Goal: Task Accomplishment & Management: Manage account settings

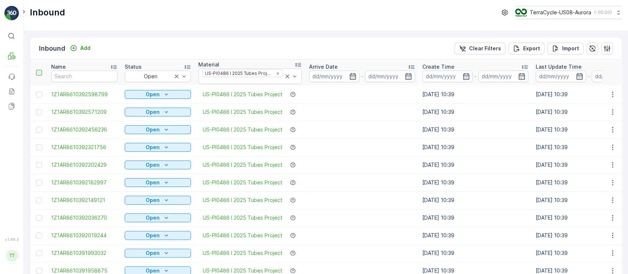
click at [38, 70] on div at bounding box center [39, 73] width 6 height 6
click at [40, 70] on input "checkbox" at bounding box center [40, 70] width 0 height 0
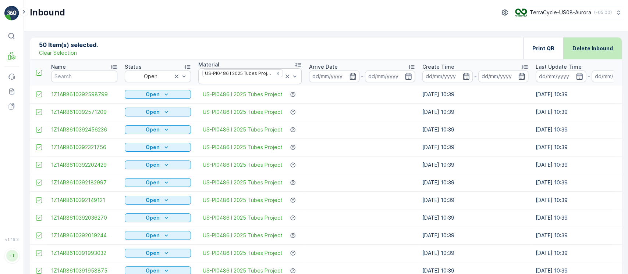
click at [618, 52] on div "Delete Inbound" at bounding box center [592, 49] width 58 height 22
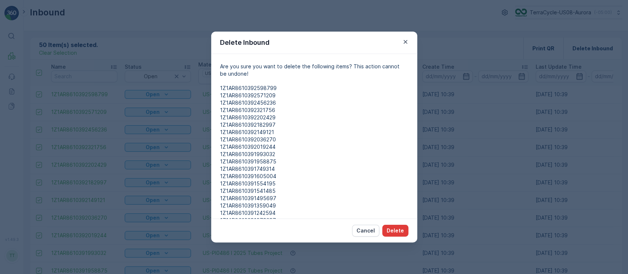
click at [395, 228] on p "Delete" at bounding box center [395, 230] width 17 height 7
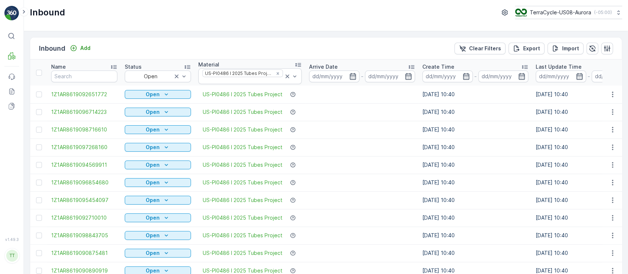
click at [42, 72] on div at bounding box center [40, 73] width 8 height 6
click at [40, 70] on input "checkbox" at bounding box center [40, 70] width 0 height 0
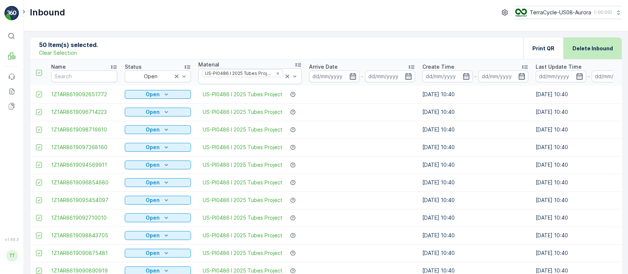
click at [609, 49] on p "Delete Inbound" at bounding box center [592, 48] width 40 height 7
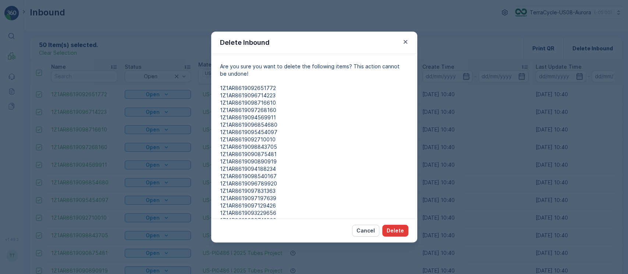
click at [398, 232] on p "Delete" at bounding box center [395, 230] width 17 height 7
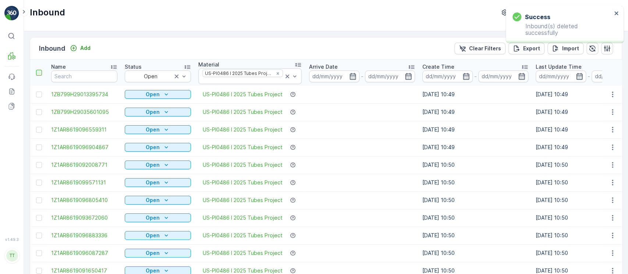
click at [40, 71] on div at bounding box center [39, 73] width 6 height 6
click at [40, 70] on input "checkbox" at bounding box center [40, 70] width 0 height 0
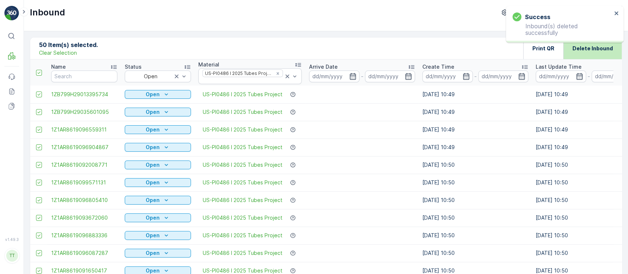
click at [602, 51] on p "Delete Inbound" at bounding box center [592, 48] width 40 height 7
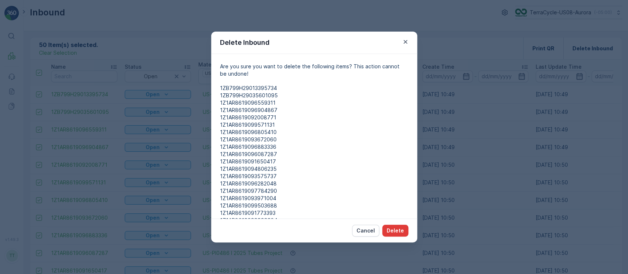
click at [396, 227] on p "Delete" at bounding box center [395, 230] width 17 height 7
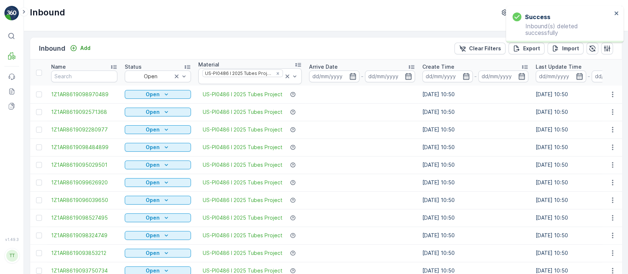
click at [39, 74] on div at bounding box center [39, 73] width 6 height 6
click at [40, 70] on input "checkbox" at bounding box center [40, 70] width 0 height 0
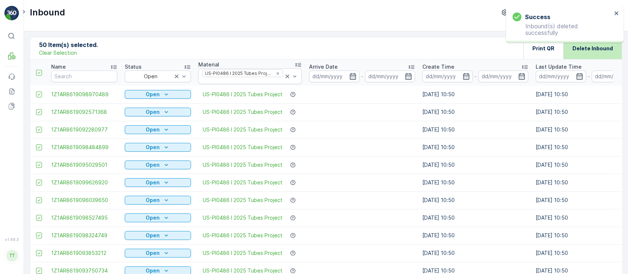
click at [595, 50] on p "Delete Inbound" at bounding box center [592, 48] width 40 height 7
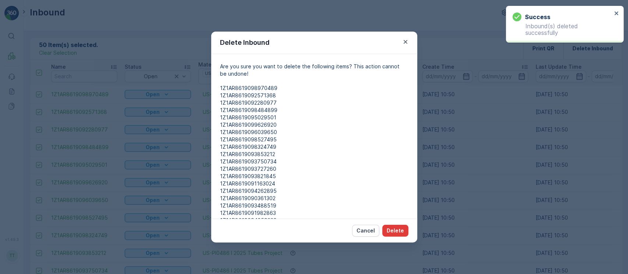
click at [398, 232] on p "Delete" at bounding box center [395, 230] width 17 height 7
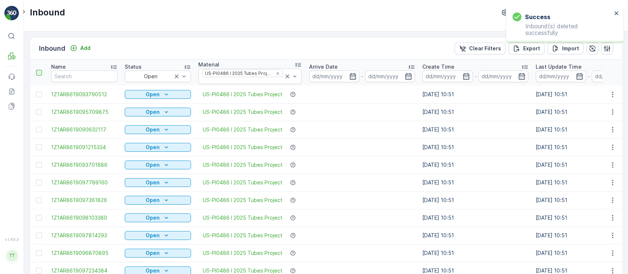
click at [40, 72] on div at bounding box center [39, 73] width 6 height 6
click at [40, 70] on input "checkbox" at bounding box center [40, 70] width 0 height 0
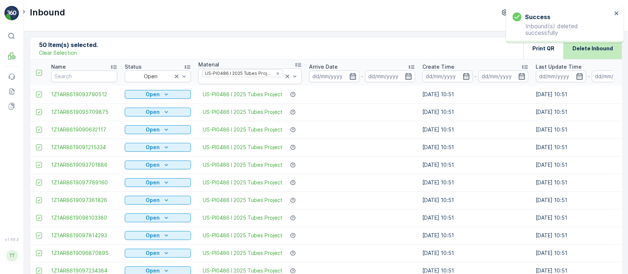
click at [592, 56] on div "Delete Inbound" at bounding box center [592, 49] width 40 height 22
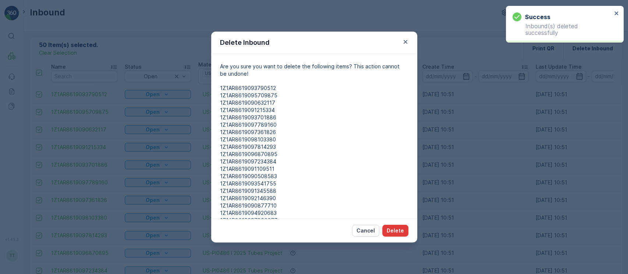
click at [401, 232] on p "Delete" at bounding box center [395, 230] width 17 height 7
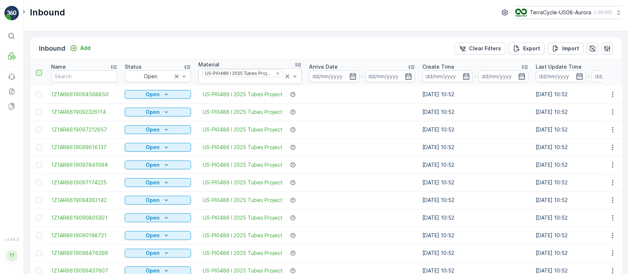
click at [37, 72] on div at bounding box center [39, 73] width 6 height 6
click at [40, 70] on input "checkbox" at bounding box center [40, 70] width 0 height 0
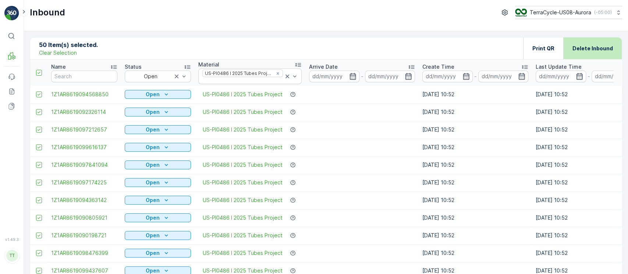
click at [611, 42] on div "Delete Inbound" at bounding box center [592, 49] width 58 height 22
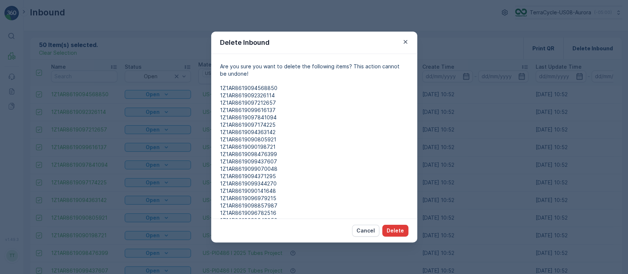
click at [399, 229] on p "Delete" at bounding box center [395, 230] width 17 height 7
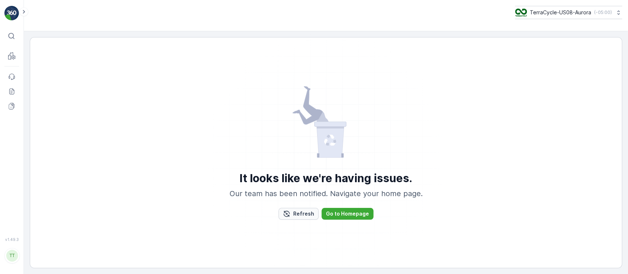
click at [298, 215] on p "Refresh" at bounding box center [303, 213] width 21 height 7
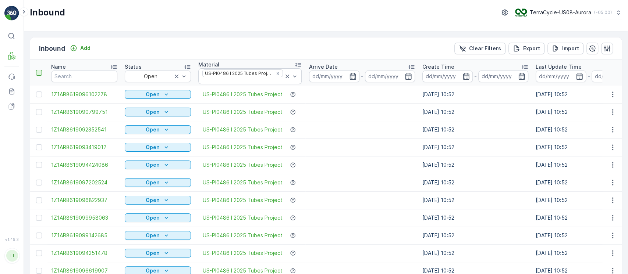
click at [40, 74] on div at bounding box center [39, 73] width 6 height 6
click at [40, 70] on input "checkbox" at bounding box center [40, 70] width 0 height 0
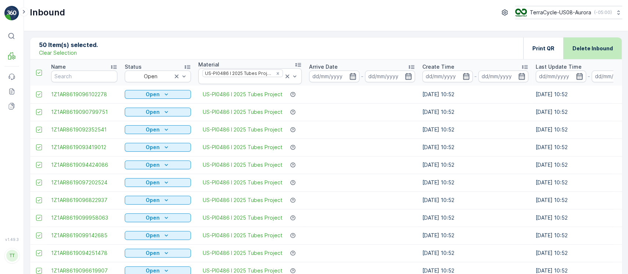
click at [596, 45] on p "Delete Inbound" at bounding box center [592, 48] width 40 height 7
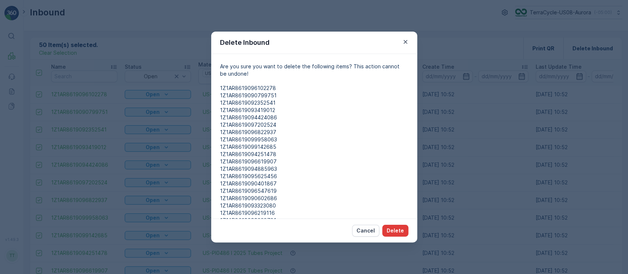
click at [399, 231] on p "Delete" at bounding box center [395, 230] width 17 height 7
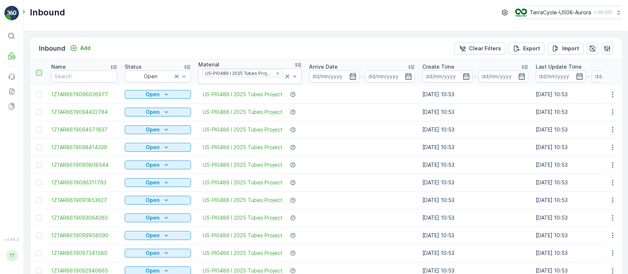
click at [38, 73] on div at bounding box center [39, 73] width 6 height 6
click at [40, 70] on input "checkbox" at bounding box center [40, 70] width 0 height 0
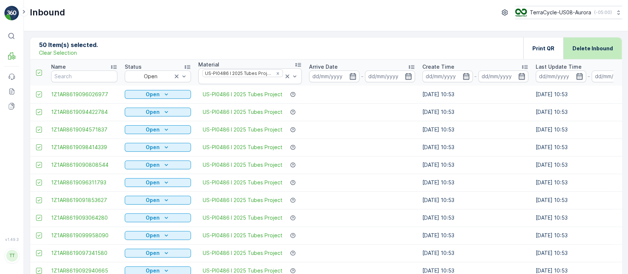
click at [589, 51] on p "Delete Inbound" at bounding box center [592, 48] width 40 height 7
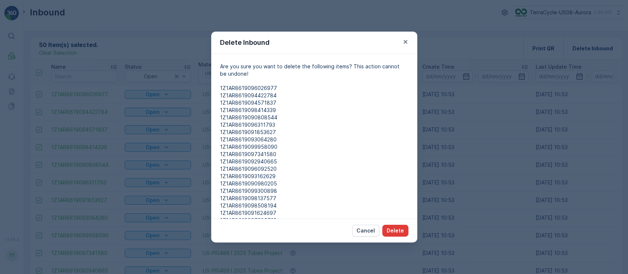
click at [391, 229] on p "Delete" at bounding box center [395, 230] width 17 height 7
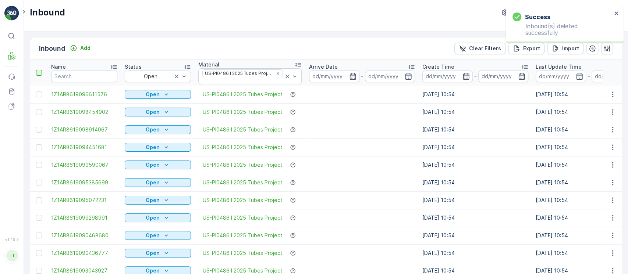
click at [41, 71] on div at bounding box center [39, 73] width 6 height 6
click at [40, 70] on input "checkbox" at bounding box center [40, 70] width 0 height 0
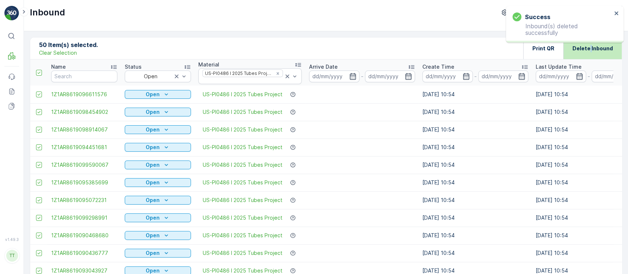
click at [590, 52] on div "Delete Inbound" at bounding box center [592, 49] width 40 height 22
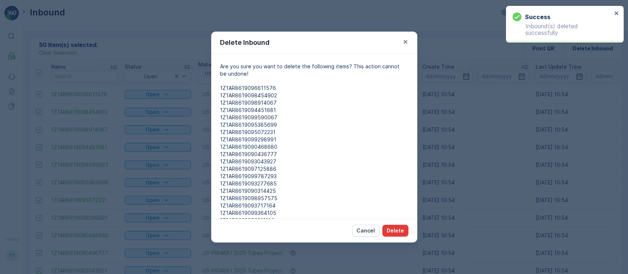
click at [398, 233] on p "Delete" at bounding box center [395, 230] width 17 height 7
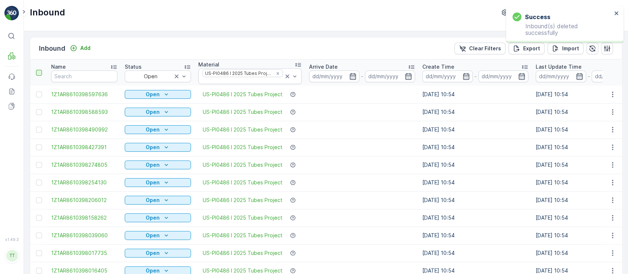
click at [38, 71] on div at bounding box center [39, 73] width 6 height 6
click at [40, 70] on input "checkbox" at bounding box center [40, 70] width 0 height 0
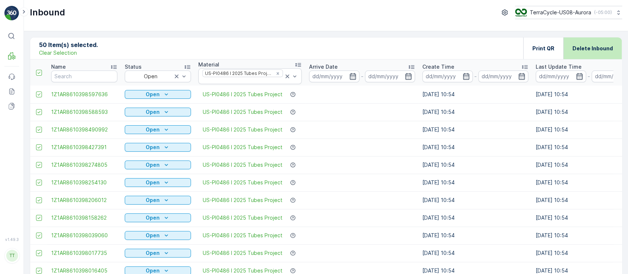
click at [591, 51] on p "Delete Inbound" at bounding box center [592, 48] width 40 height 7
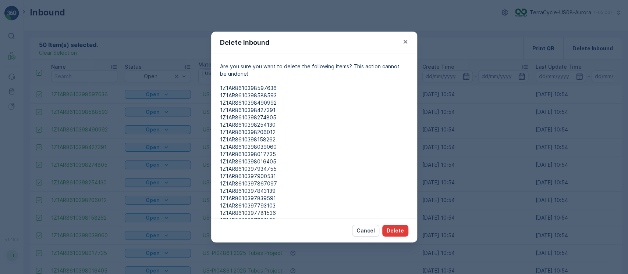
click at [402, 228] on p "Delete" at bounding box center [395, 230] width 17 height 7
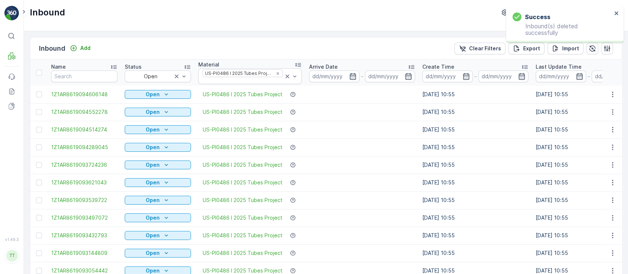
click at [38, 73] on div at bounding box center [39, 73] width 6 height 6
click at [40, 70] on input "checkbox" at bounding box center [40, 70] width 0 height 0
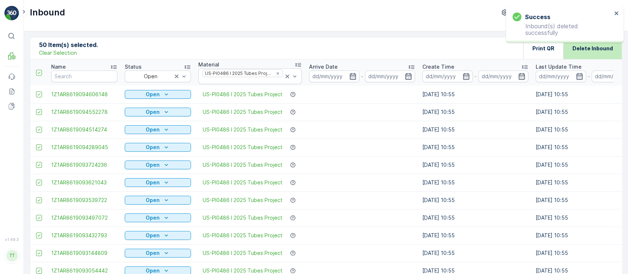
click at [598, 57] on div "Delete Inbound" at bounding box center [592, 49] width 40 height 22
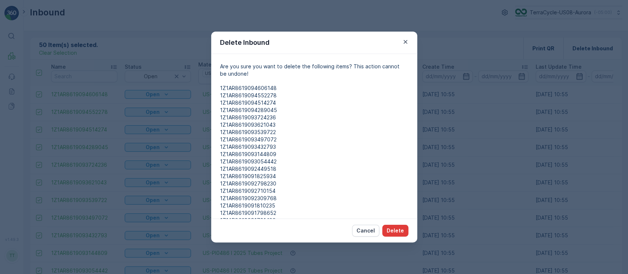
click at [399, 231] on p "Delete" at bounding box center [395, 230] width 17 height 7
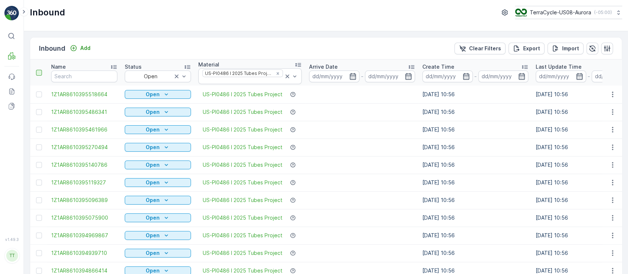
click at [40, 75] on div at bounding box center [39, 73] width 6 height 6
click at [40, 70] on input "checkbox" at bounding box center [40, 70] width 0 height 0
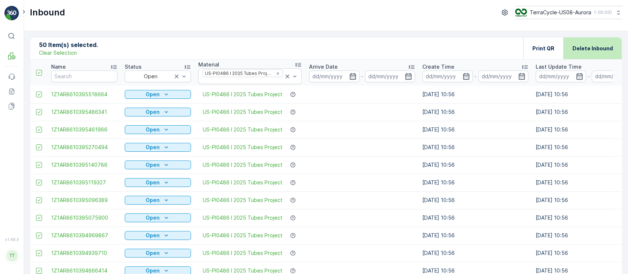
click at [592, 47] on p "Delete Inbound" at bounding box center [592, 48] width 40 height 7
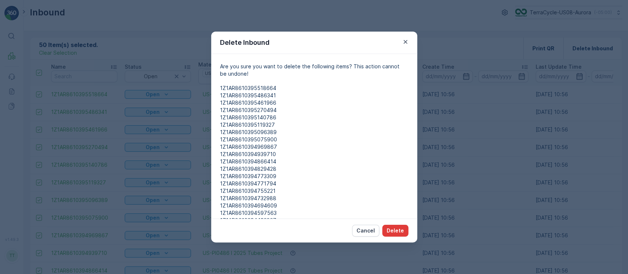
click at [397, 231] on p "Delete" at bounding box center [395, 230] width 17 height 7
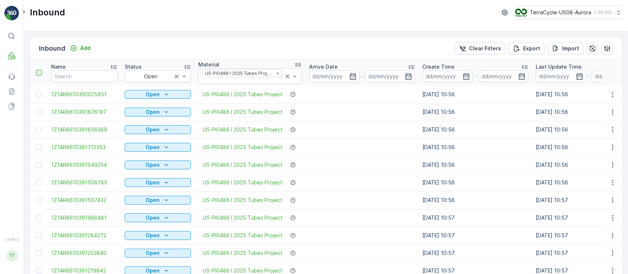
click at [40, 73] on div at bounding box center [39, 73] width 6 height 6
click at [40, 70] on input "checkbox" at bounding box center [40, 70] width 0 height 0
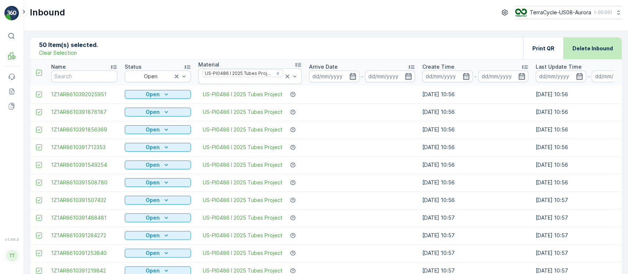
click at [600, 49] on p "Delete Inbound" at bounding box center [592, 48] width 40 height 7
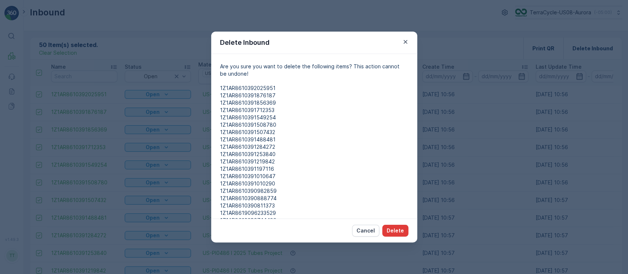
click at [401, 232] on p "Delete" at bounding box center [395, 230] width 17 height 7
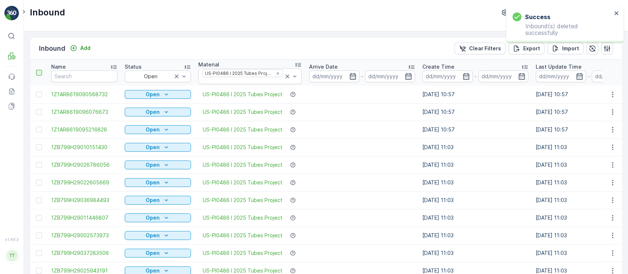
click at [41, 72] on div at bounding box center [39, 73] width 6 height 6
click at [40, 70] on input "checkbox" at bounding box center [40, 70] width 0 height 0
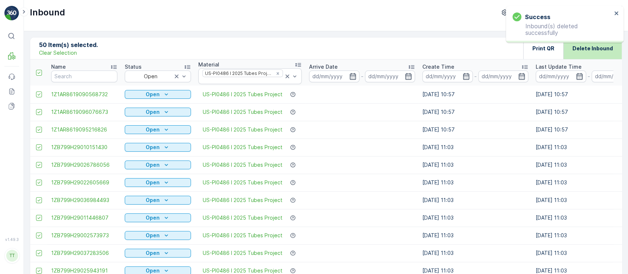
click at [607, 50] on p "Delete Inbound" at bounding box center [592, 48] width 40 height 7
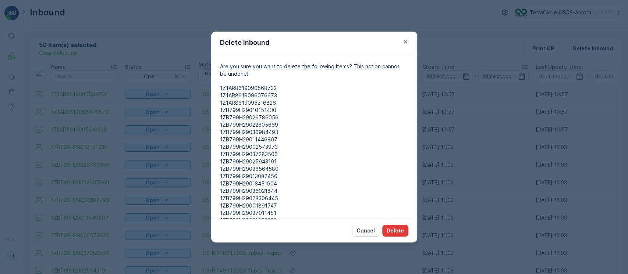
click at [400, 228] on p "Delete" at bounding box center [395, 230] width 17 height 7
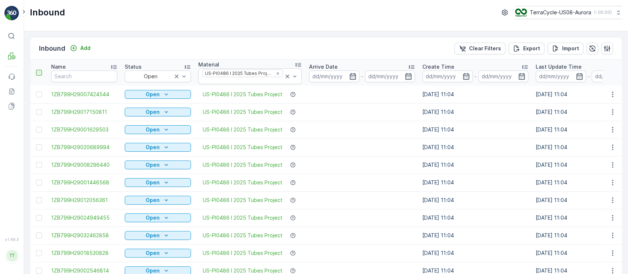
click at [38, 73] on div at bounding box center [39, 73] width 6 height 6
click at [40, 70] on input "checkbox" at bounding box center [40, 70] width 0 height 0
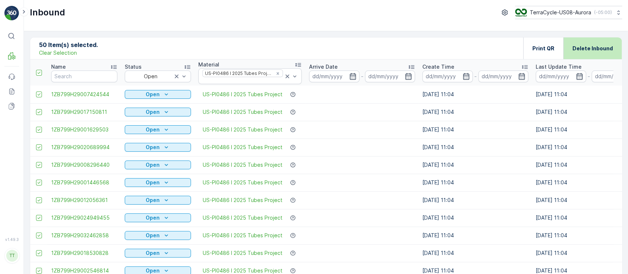
click at [584, 51] on p "Delete Inbound" at bounding box center [592, 48] width 40 height 7
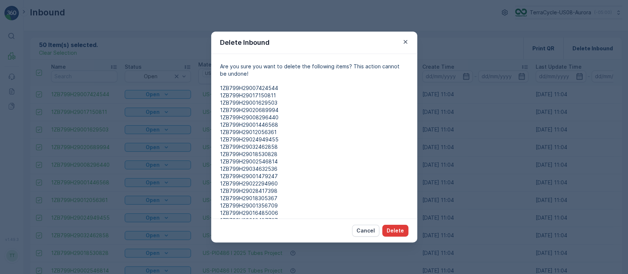
click at [400, 231] on p "Delete" at bounding box center [395, 230] width 17 height 7
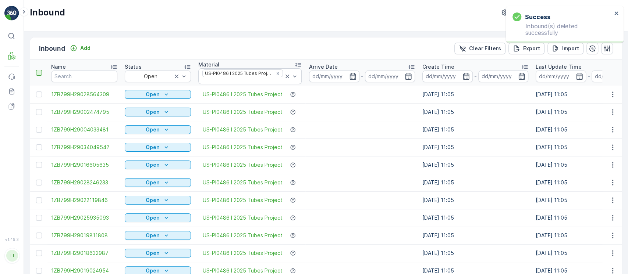
click at [39, 71] on div at bounding box center [39, 73] width 6 height 6
click at [40, 70] on input "checkbox" at bounding box center [40, 70] width 0 height 0
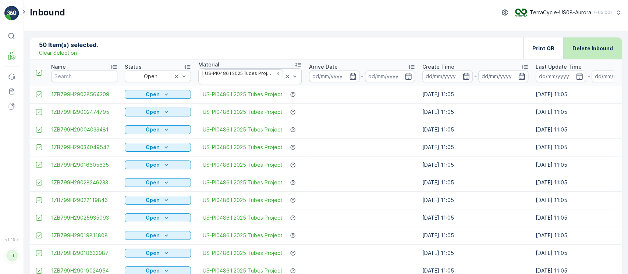
click at [603, 56] on div "Delete Inbound" at bounding box center [592, 49] width 40 height 22
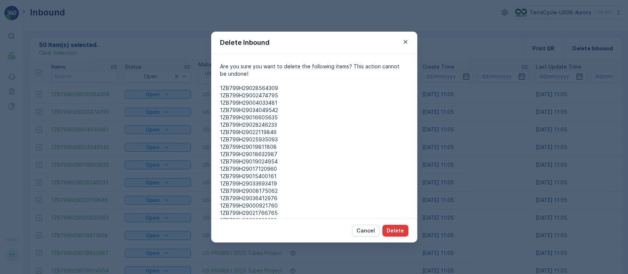
click at [401, 233] on p "Delete" at bounding box center [395, 230] width 17 height 7
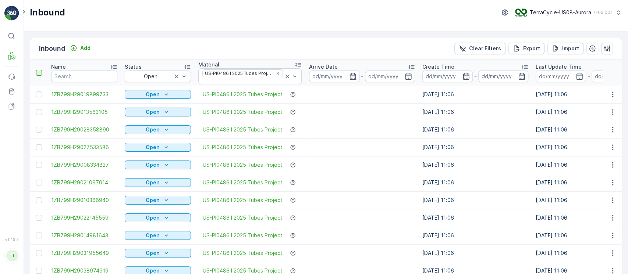
click at [39, 75] on div at bounding box center [39, 73] width 6 height 6
click at [40, 70] on input "checkbox" at bounding box center [40, 70] width 0 height 0
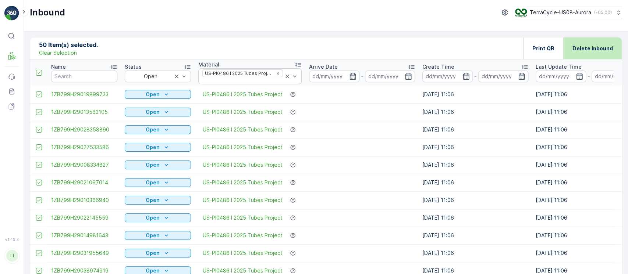
click at [604, 53] on div "Delete Inbound" at bounding box center [592, 49] width 40 height 22
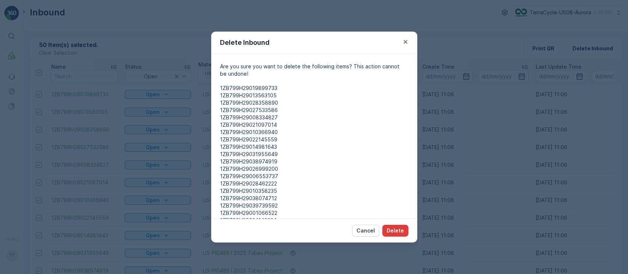
click at [402, 230] on p "Delete" at bounding box center [395, 230] width 17 height 7
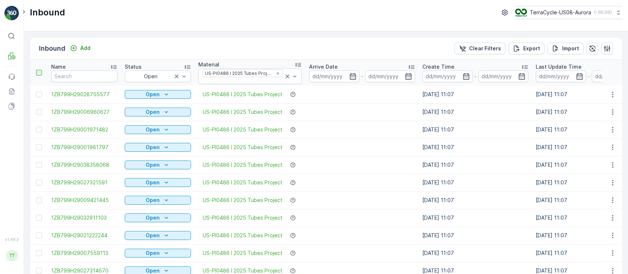
click at [38, 75] on div at bounding box center [39, 73] width 6 height 6
click at [40, 70] on input "checkbox" at bounding box center [40, 70] width 0 height 0
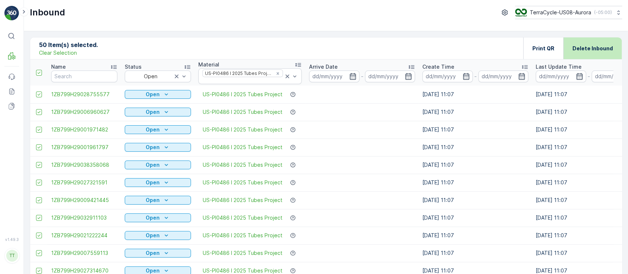
click at [591, 51] on p "Delete Inbound" at bounding box center [592, 48] width 40 height 7
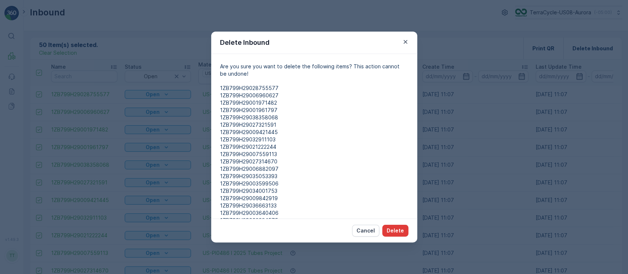
click at [398, 231] on p "Delete" at bounding box center [395, 230] width 17 height 7
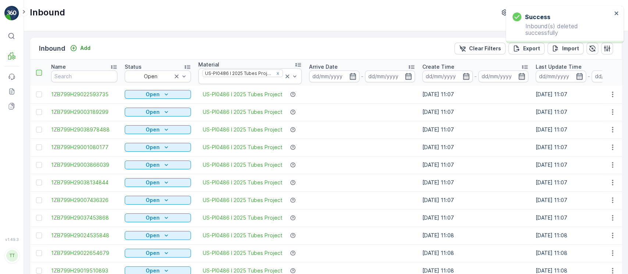
click at [36, 71] on div at bounding box center [39, 73] width 6 height 6
click at [40, 70] on input "checkbox" at bounding box center [40, 70] width 0 height 0
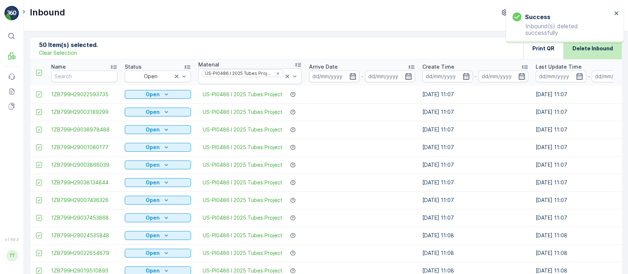
click at [585, 45] on p "Delete Inbound" at bounding box center [592, 48] width 40 height 7
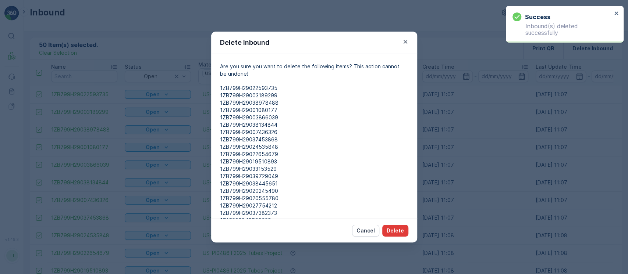
click at [402, 231] on p "Delete" at bounding box center [395, 230] width 17 height 7
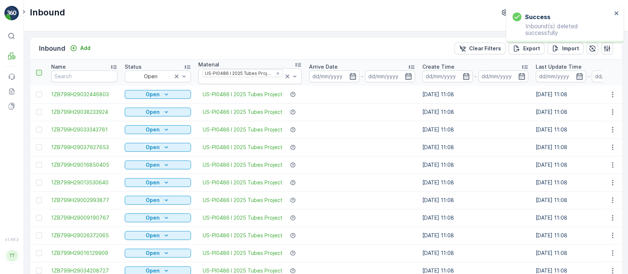
click at [38, 75] on div at bounding box center [39, 73] width 6 height 6
click at [40, 70] on input "checkbox" at bounding box center [40, 70] width 0 height 0
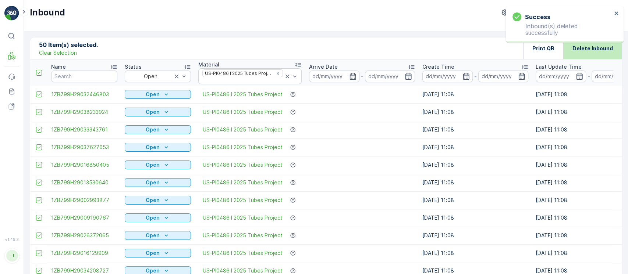
click at [607, 46] on p "Delete Inbound" at bounding box center [592, 48] width 40 height 7
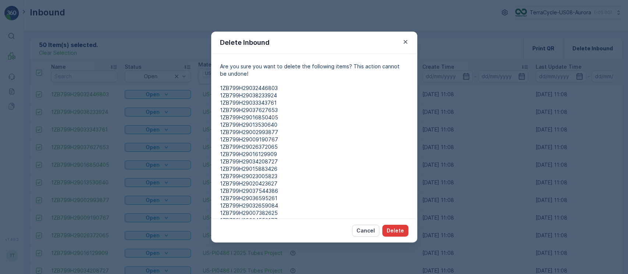
click at [395, 229] on p "Delete" at bounding box center [395, 230] width 17 height 7
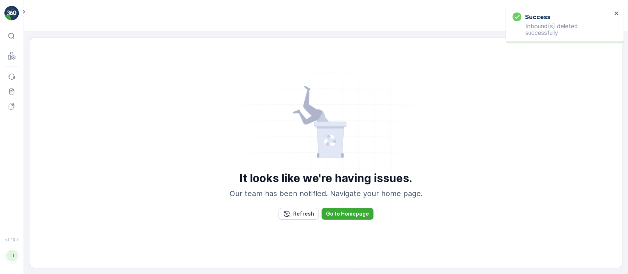
click at [39, 75] on div "It looks like we're having issues. Our team has been notified. Navigate your ho…" at bounding box center [326, 153] width 574 height 216
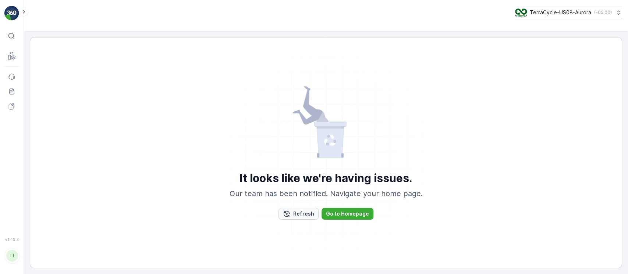
click at [310, 218] on button "Refresh" at bounding box center [298, 214] width 40 height 12
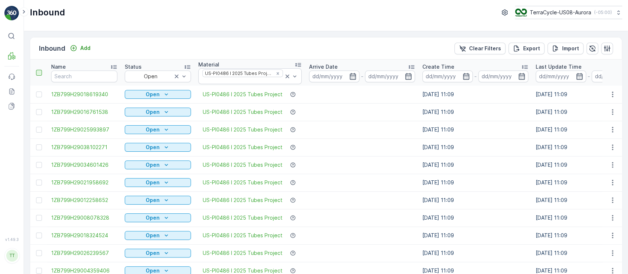
click at [37, 72] on div at bounding box center [39, 73] width 6 height 6
click at [40, 70] on input "checkbox" at bounding box center [40, 70] width 0 height 0
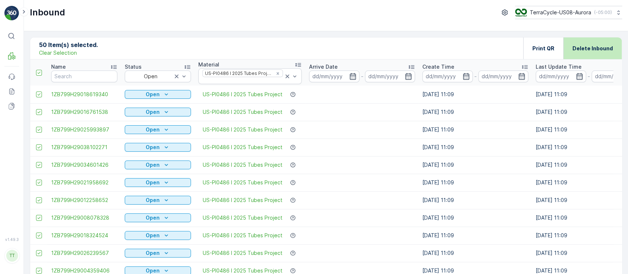
click at [604, 52] on div "Delete Inbound" at bounding box center [592, 49] width 40 height 22
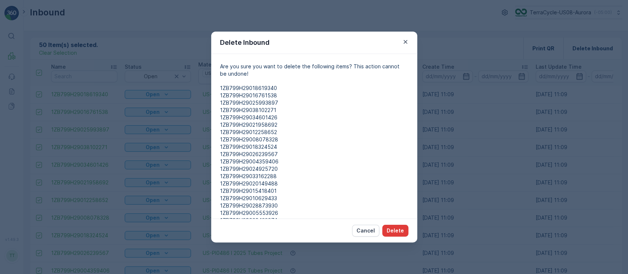
click at [396, 230] on p "Delete" at bounding box center [395, 230] width 17 height 7
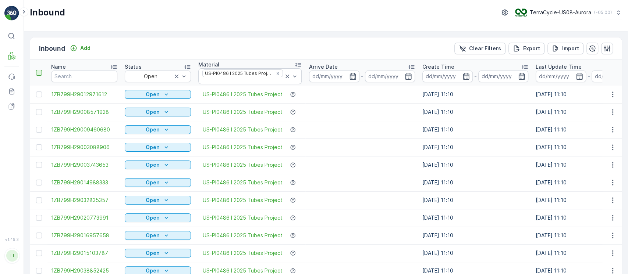
click at [36, 74] on th at bounding box center [38, 73] width 17 height 26
click at [38, 75] on div at bounding box center [39, 73] width 6 height 6
click at [40, 70] on input "checkbox" at bounding box center [40, 70] width 0 height 0
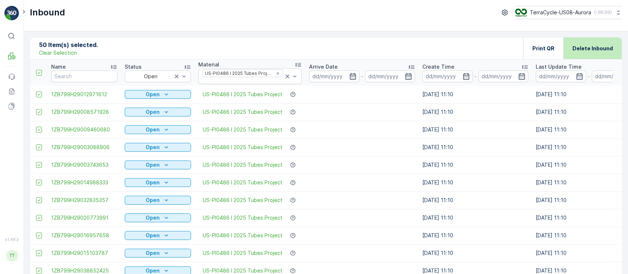
click at [602, 45] on p "Delete Inbound" at bounding box center [592, 48] width 40 height 7
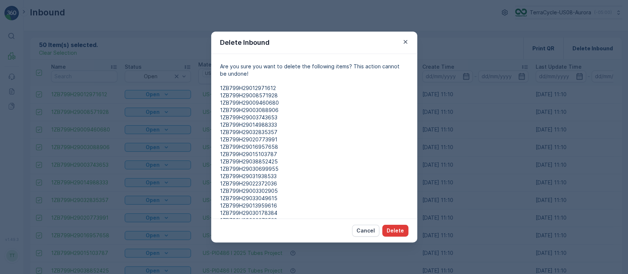
click at [395, 233] on p "Delete" at bounding box center [395, 230] width 17 height 7
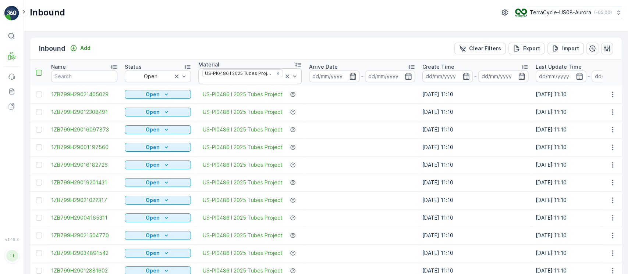
click at [38, 74] on div at bounding box center [39, 73] width 6 height 6
click at [40, 70] on input "checkbox" at bounding box center [40, 70] width 0 height 0
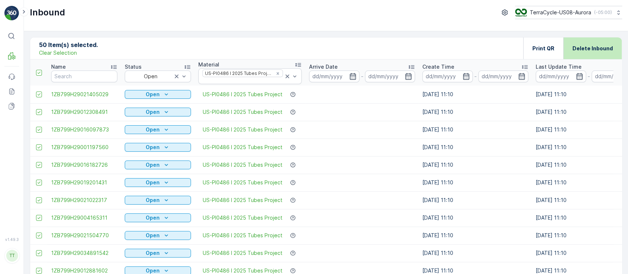
click at [603, 45] on p "Delete Inbound" at bounding box center [592, 48] width 40 height 7
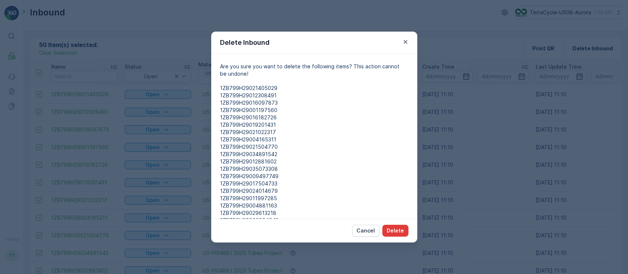
click at [396, 228] on p "Delete" at bounding box center [395, 230] width 17 height 7
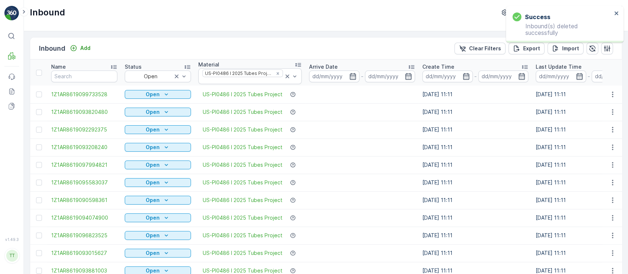
click at [41, 74] on div at bounding box center [39, 73] width 6 height 6
click at [40, 70] on input "checkbox" at bounding box center [40, 70] width 0 height 0
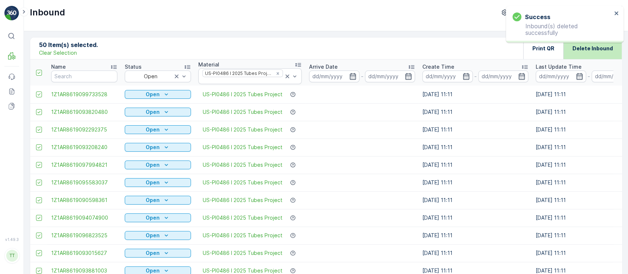
click at [597, 52] on div "Delete Inbound" at bounding box center [592, 49] width 40 height 22
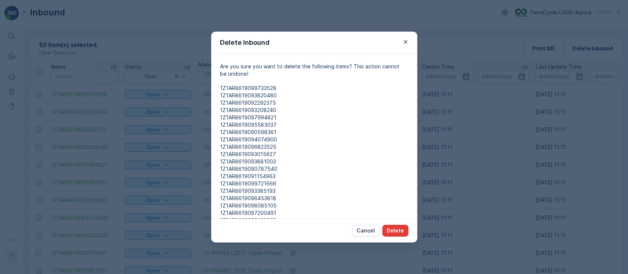
click at [397, 234] on button "Delete" at bounding box center [395, 231] width 26 height 12
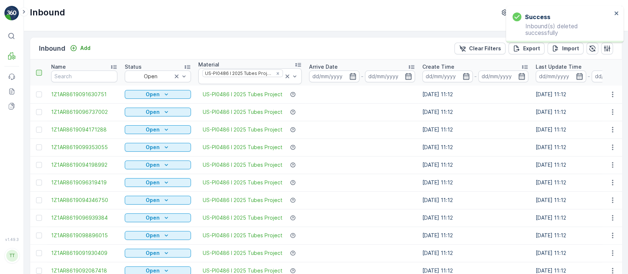
click at [38, 72] on div at bounding box center [39, 73] width 6 height 6
click at [40, 70] on input "checkbox" at bounding box center [40, 70] width 0 height 0
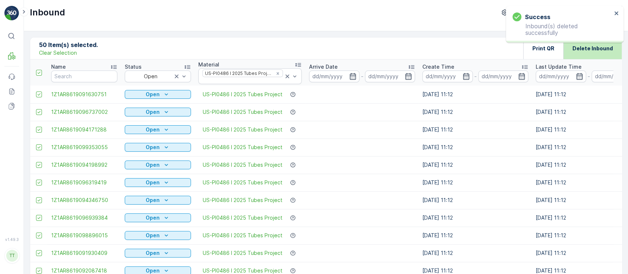
click at [608, 51] on p "Delete Inbound" at bounding box center [592, 48] width 40 height 7
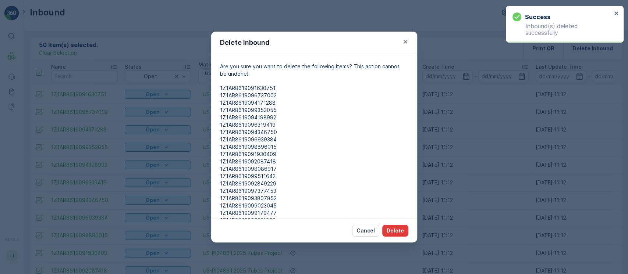
click at [401, 235] on button "Delete" at bounding box center [395, 231] width 26 height 12
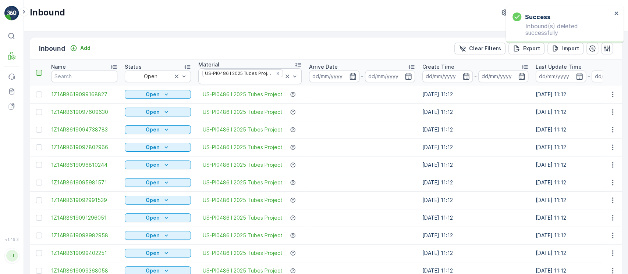
click at [38, 72] on div at bounding box center [39, 73] width 6 height 6
click at [40, 70] on input "checkbox" at bounding box center [40, 70] width 0 height 0
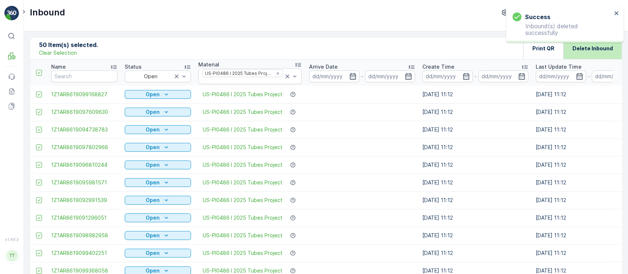
click at [584, 51] on p "Delete Inbound" at bounding box center [592, 48] width 40 height 7
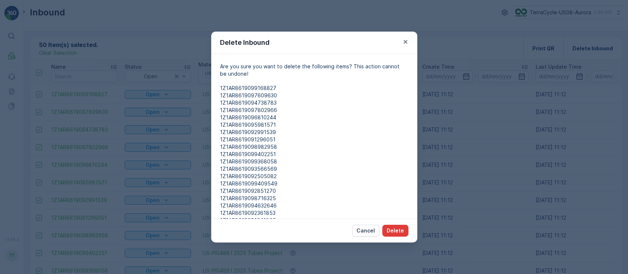
click at [403, 230] on p "Delete" at bounding box center [395, 230] width 17 height 7
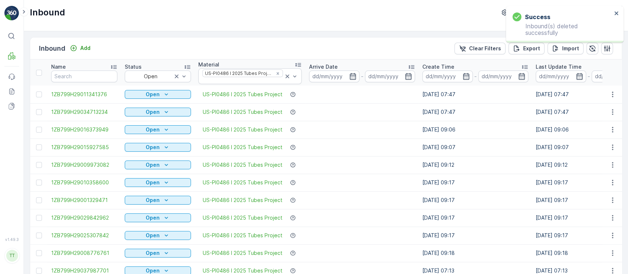
click at [40, 74] on div at bounding box center [39, 73] width 6 height 6
click at [40, 70] on input "checkbox" at bounding box center [40, 70] width 0 height 0
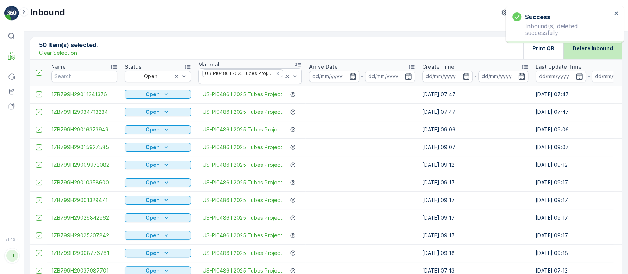
click at [601, 51] on p "Delete Inbound" at bounding box center [592, 48] width 40 height 7
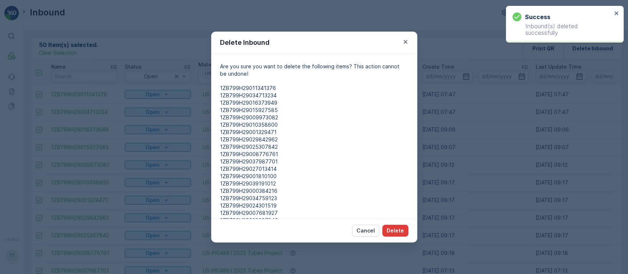
click at [397, 232] on p "Delete" at bounding box center [395, 230] width 17 height 7
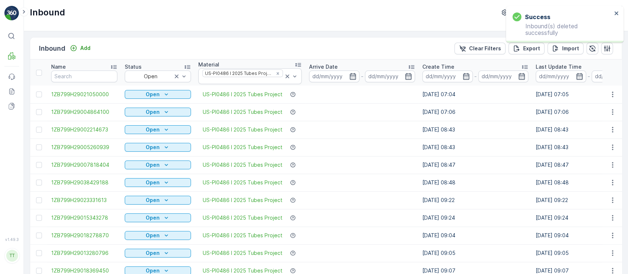
click at [40, 73] on div at bounding box center [39, 73] width 6 height 6
click at [40, 70] on input "checkbox" at bounding box center [40, 70] width 0 height 0
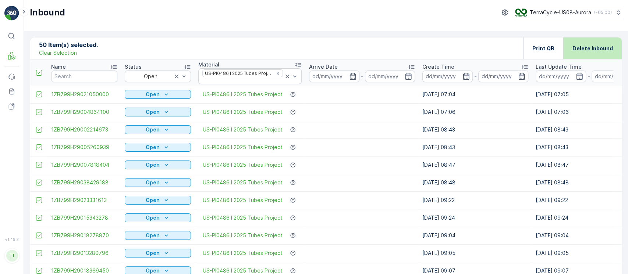
click at [570, 49] on div "Delete Inbound" at bounding box center [592, 49] width 58 height 22
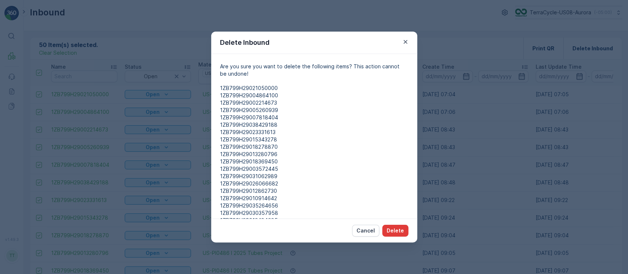
click at [394, 227] on button "Delete" at bounding box center [395, 231] width 26 height 12
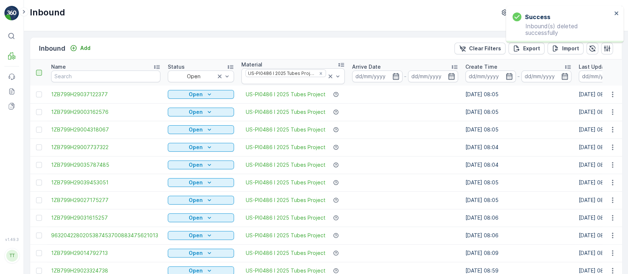
click at [41, 71] on div at bounding box center [39, 73] width 6 height 6
click at [40, 70] on input "checkbox" at bounding box center [40, 70] width 0 height 0
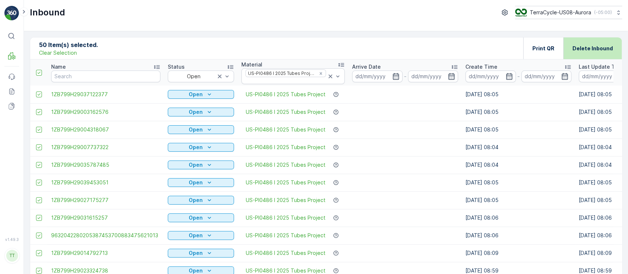
click at [590, 54] on div "Delete Inbound" at bounding box center [592, 49] width 40 height 22
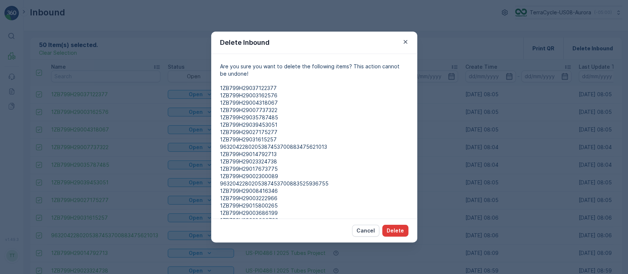
click at [400, 228] on p "Delete" at bounding box center [395, 230] width 17 height 7
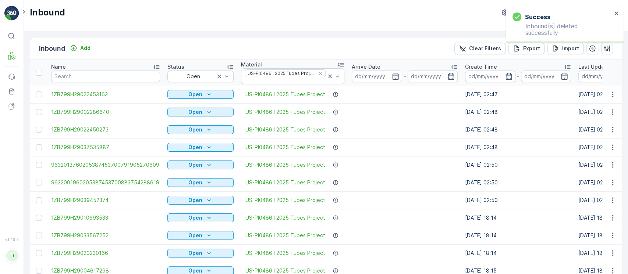
click at [42, 72] on div at bounding box center [40, 73] width 8 height 6
click at [40, 70] on input "checkbox" at bounding box center [40, 70] width 0 height 0
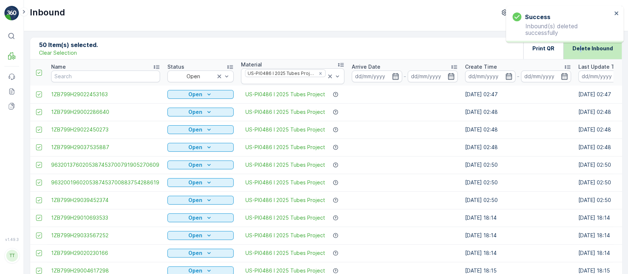
click at [580, 49] on p "Delete Inbound" at bounding box center [592, 48] width 40 height 7
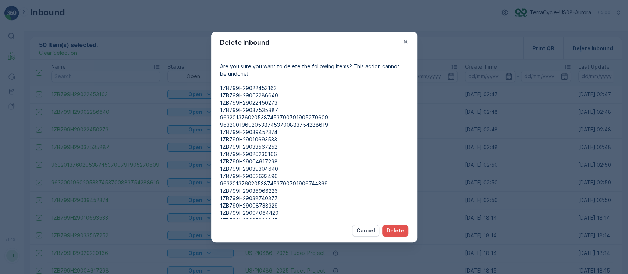
drag, startPoint x: 404, startPoint y: 228, endPoint x: 356, endPoint y: 81, distance: 155.2
click at [356, 81] on div "Delete Inbound Are you sure you want to delete the following items? This action…" at bounding box center [314, 137] width 206 height 211
click at [406, 43] on icon "button" at bounding box center [405, 41] width 7 height 7
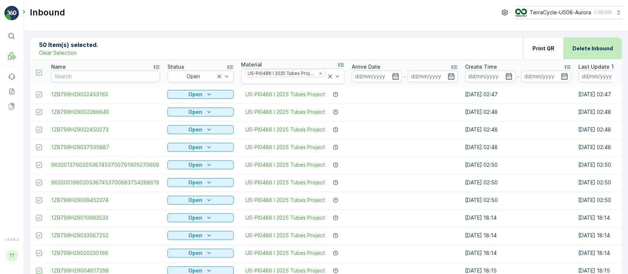
click at [607, 40] on div "Delete Inbound" at bounding box center [592, 49] width 40 height 22
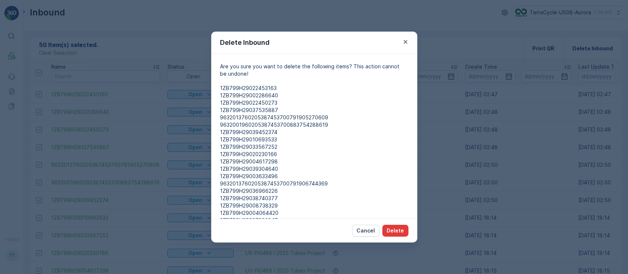
click at [391, 226] on button "Delete" at bounding box center [395, 231] width 26 height 12
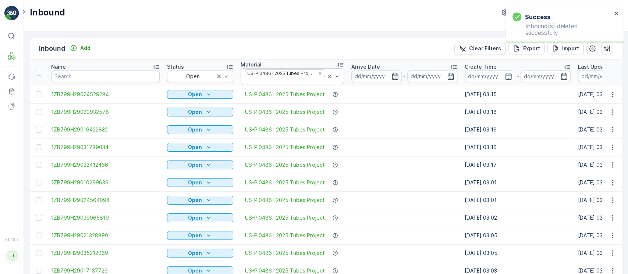
click at [42, 74] on div at bounding box center [40, 73] width 8 height 6
click at [40, 70] on input "checkbox" at bounding box center [40, 70] width 0 height 0
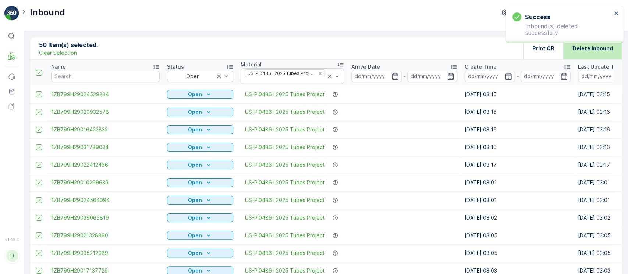
click at [595, 45] on p "Delete Inbound" at bounding box center [592, 48] width 40 height 7
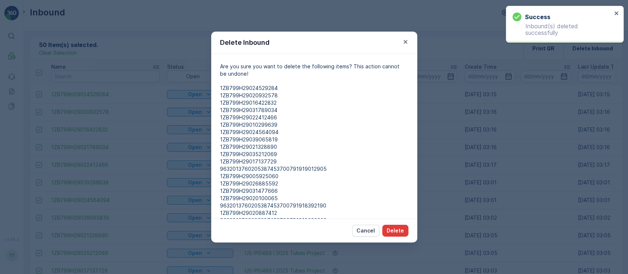
click at [398, 230] on p "Delete" at bounding box center [395, 230] width 17 height 7
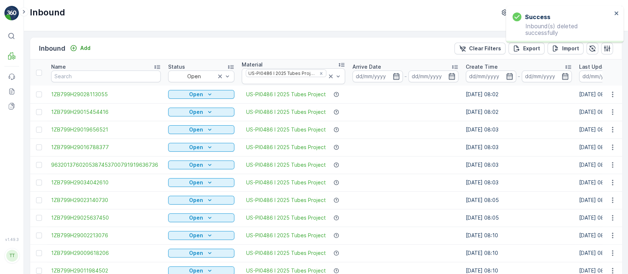
click at [42, 75] on div at bounding box center [40, 73] width 8 height 6
click at [40, 70] on input "checkbox" at bounding box center [40, 70] width 0 height 0
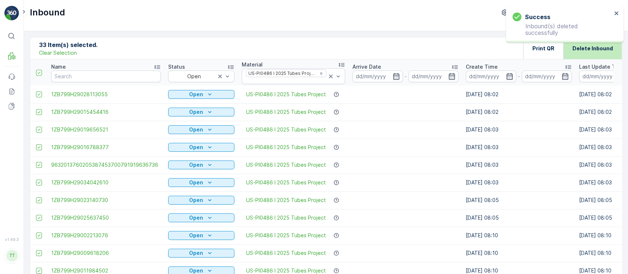
click at [584, 53] on div "Delete Inbound" at bounding box center [592, 49] width 40 height 22
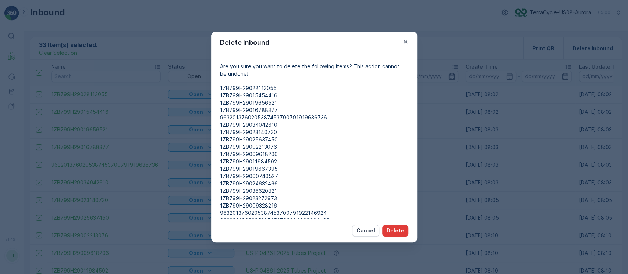
click at [399, 232] on p "Delete" at bounding box center [395, 230] width 17 height 7
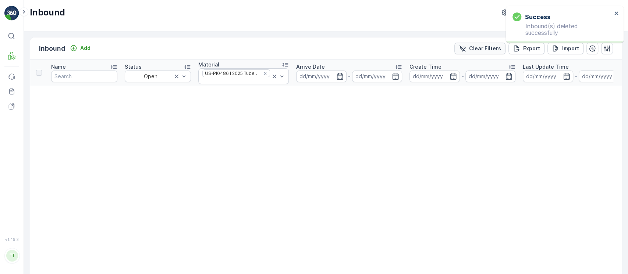
click at [484, 49] on p "Clear Filters" at bounding box center [485, 48] width 32 height 7
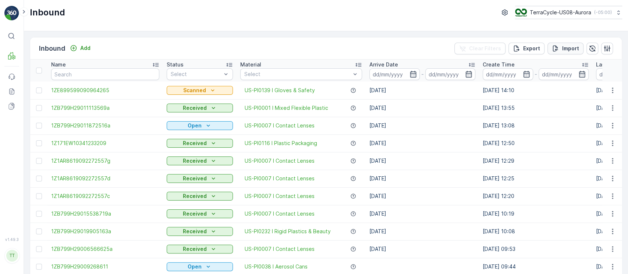
click at [574, 45] on p "Import" at bounding box center [570, 48] width 17 height 7
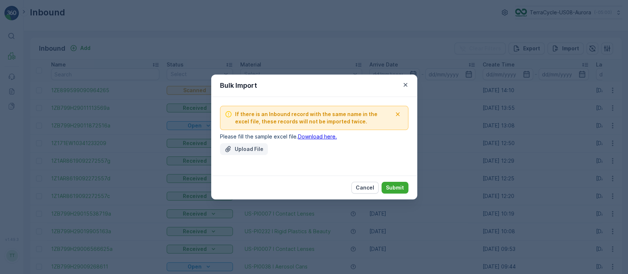
click at [248, 152] on p "Upload File" at bounding box center [249, 149] width 29 height 7
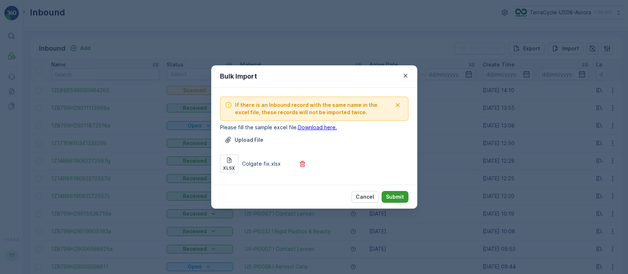
click at [404, 194] on button "Submit" at bounding box center [394, 197] width 27 height 12
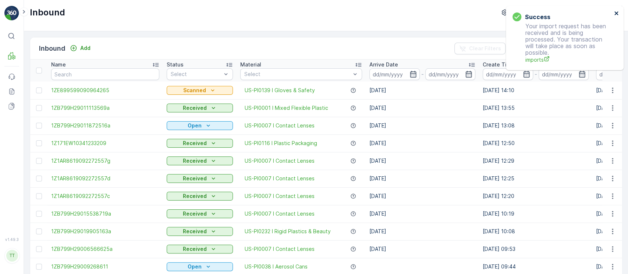
drag, startPoint x: 615, startPoint y: 11, endPoint x: 607, endPoint y: 11, distance: 8.1
click at [615, 11] on icon "close" at bounding box center [616, 13] width 5 height 6
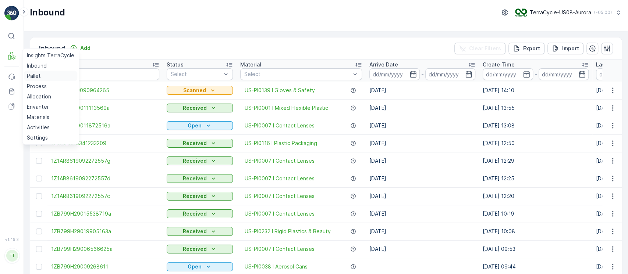
click at [33, 76] on p "Pallet" at bounding box center [34, 75] width 14 height 7
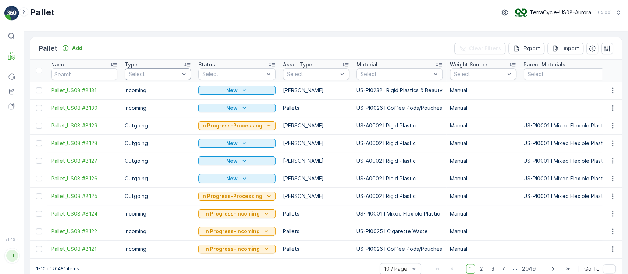
click at [128, 74] on div "Select" at bounding box center [158, 74] width 66 height 12
click at [95, 72] on input "text" at bounding box center [84, 74] width 66 height 12
paste input "TC5394"
type input "TC5394"
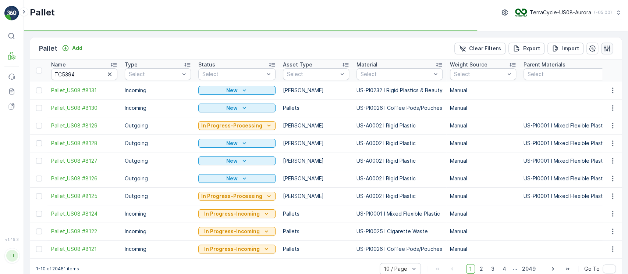
click at [606, 49] on icon "button" at bounding box center [606, 48] width 7 height 7
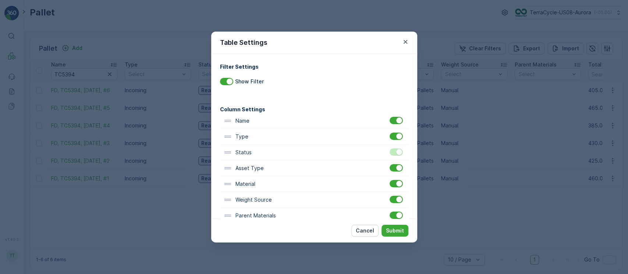
drag, startPoint x: 398, startPoint y: 212, endPoint x: 397, endPoint y: 221, distance: 9.6
click at [398, 212] on div at bounding box center [395, 215] width 13 height 7
click at [389, 212] on input "checkbox" at bounding box center [389, 212] width 0 height 0
click at [400, 231] on p "Submit" at bounding box center [395, 230] width 18 height 7
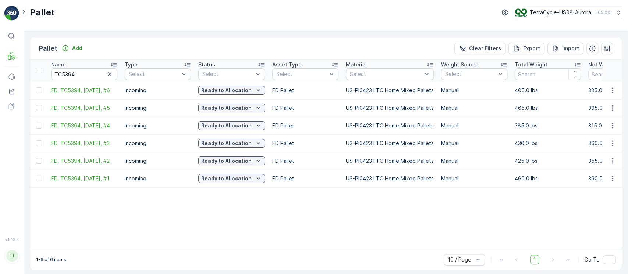
click at [348, 249] on div "Name TC5394 Type Select Status Select Asset Type Select Material Select Weight …" at bounding box center [325, 155] width 591 height 190
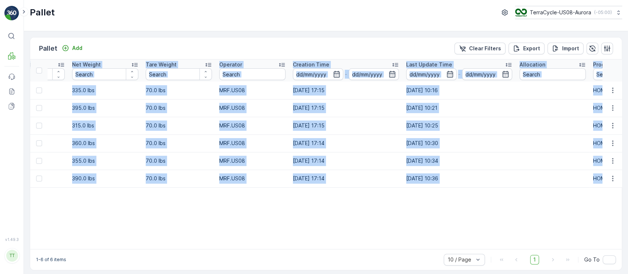
scroll to position [0, 798]
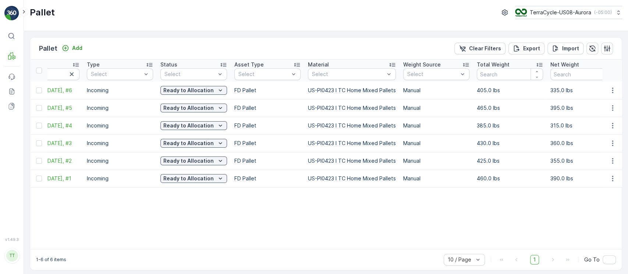
scroll to position [0, 0]
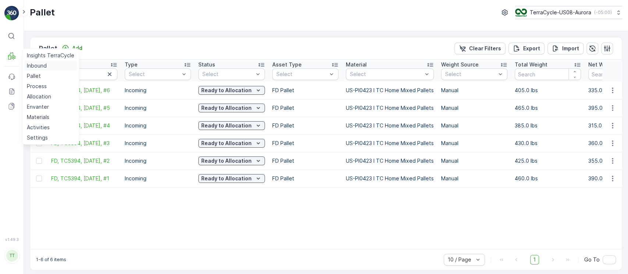
click at [33, 64] on p "Inbound" at bounding box center [37, 65] width 20 height 7
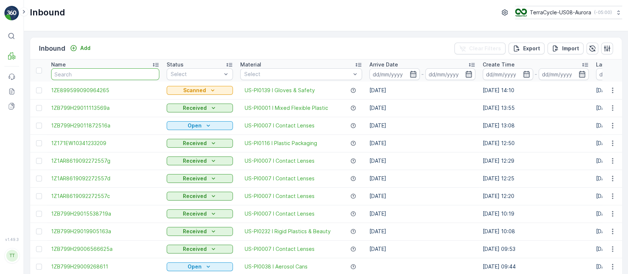
click at [109, 70] on input "text" at bounding box center [105, 74] width 108 height 12
type input "1240"
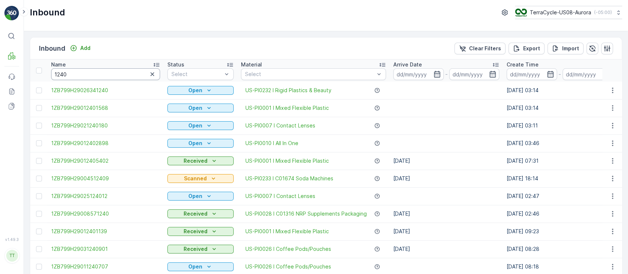
click at [117, 71] on input "1240" at bounding box center [105, 74] width 109 height 12
type input "12408334"
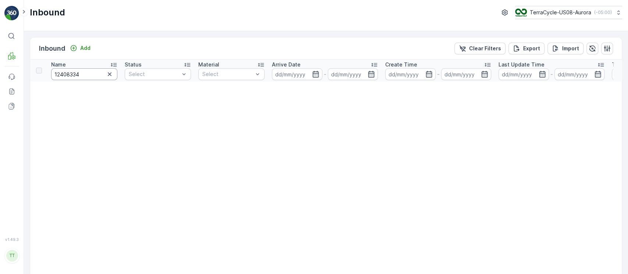
click at [98, 77] on input "12408334" at bounding box center [84, 74] width 66 height 12
type input "1240833"
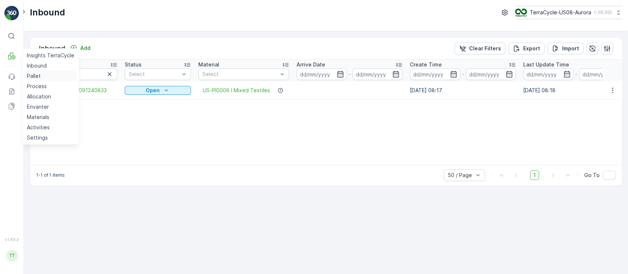
click at [50, 74] on link "Pallet" at bounding box center [50, 76] width 53 height 10
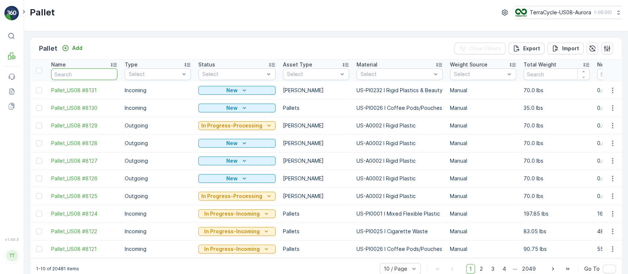
click at [99, 78] on input "text" at bounding box center [84, 74] width 66 height 12
type input "fd"
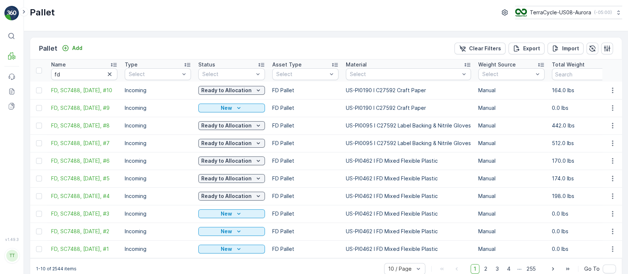
scroll to position [14, 0]
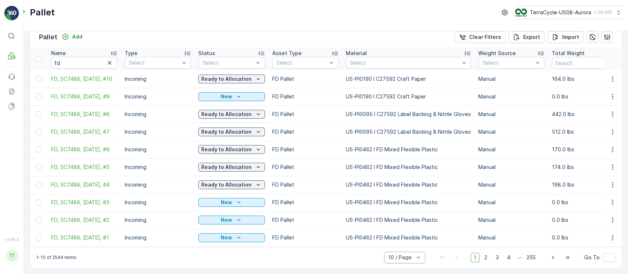
click at [419, 262] on div at bounding box center [418, 257] width 7 height 11
click at [410, 242] on span "50 / Page" at bounding box center [400, 242] width 24 height 6
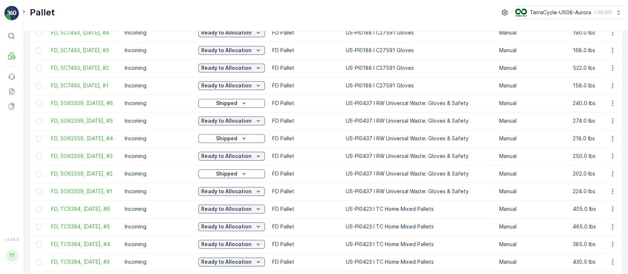
scroll to position [429, 0]
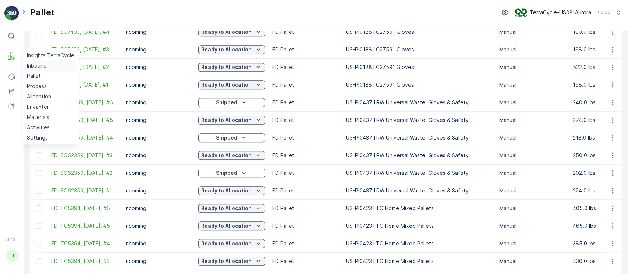
click at [38, 65] on p "Inbound" at bounding box center [37, 65] width 20 height 7
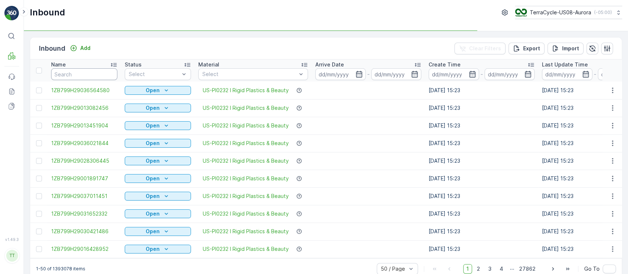
click at [92, 70] on input "text" at bounding box center [84, 74] width 66 height 12
paste input "1747311967562881"
type input "1747311967562881"
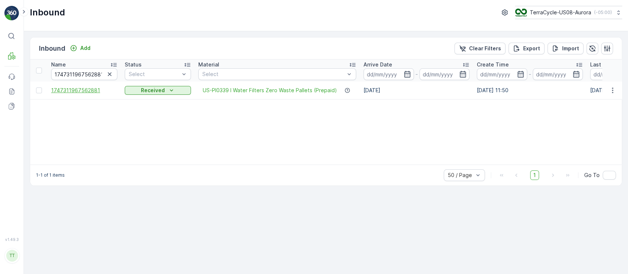
click at [92, 90] on span "1747311967562881" at bounding box center [84, 90] width 66 height 7
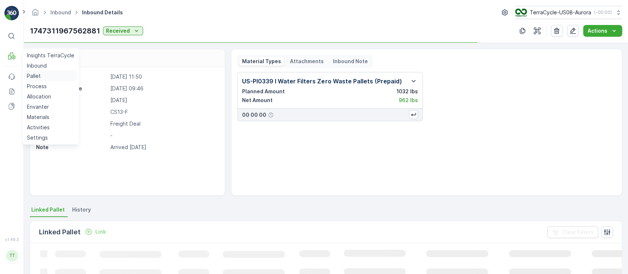
click at [35, 74] on p "Pallet" at bounding box center [34, 75] width 14 height 7
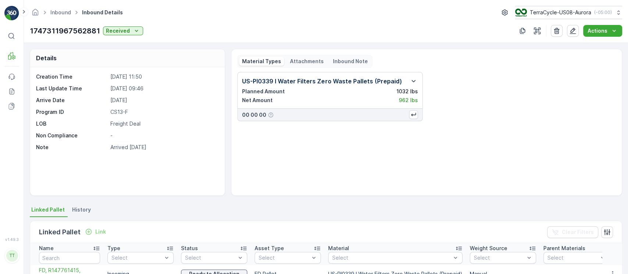
click at [79, 211] on span "History" at bounding box center [81, 209] width 19 height 7
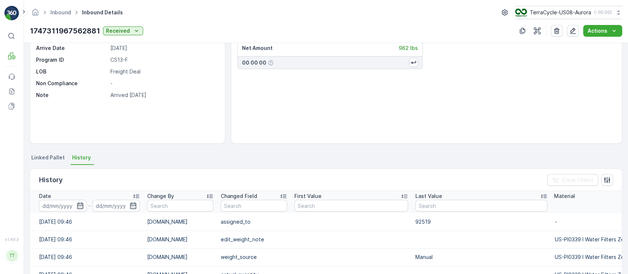
scroll to position [49, 0]
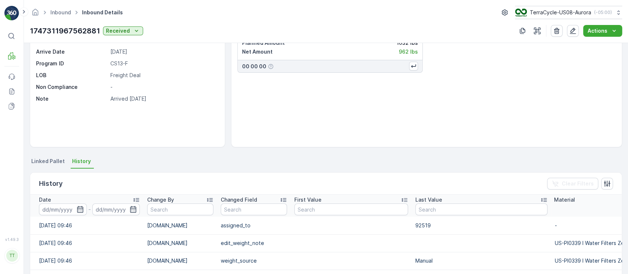
click at [58, 158] on span "Linked Pallet" at bounding box center [47, 161] width 33 height 7
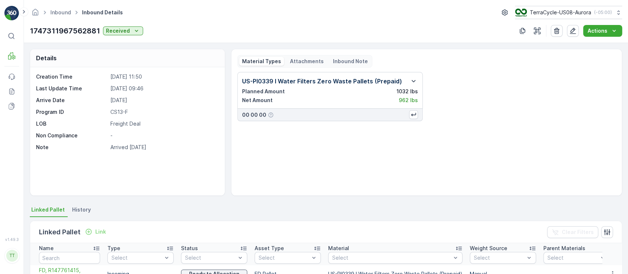
click at [86, 210] on span "History" at bounding box center [81, 209] width 19 height 7
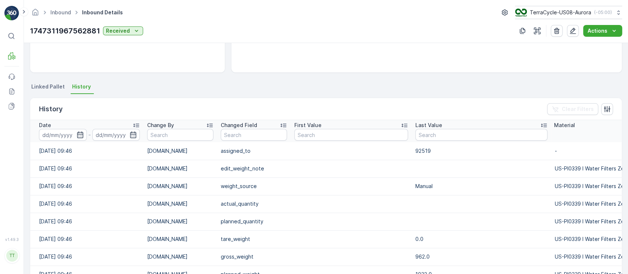
scroll to position [106, 0]
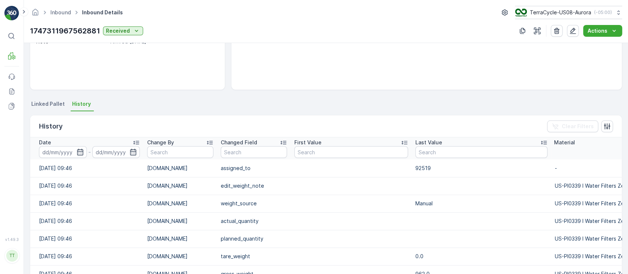
click at [54, 103] on span "Linked Pallet" at bounding box center [47, 103] width 33 height 7
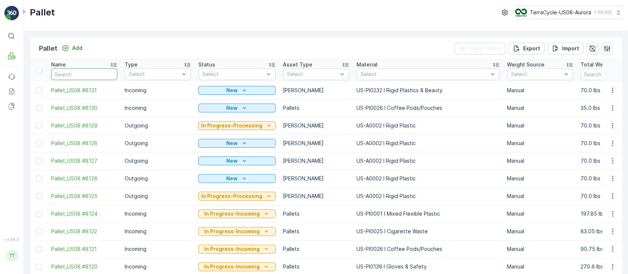
click at [104, 75] on input "text" at bounding box center [84, 74] width 66 height 12
type input "fd"
